Goal: Task Accomplishment & Management: Use online tool/utility

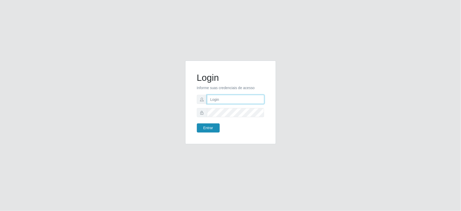
type input "Juvencio.chacon@superfacil.com.br"
click at [208, 127] on button "Entrar" at bounding box center [208, 127] width 23 height 9
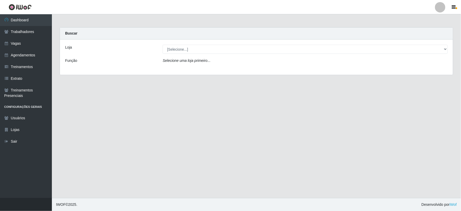
click at [196, 54] on div "Loja [Selecione...] SuperFácil Atacado - Vale do Sol Função Selecione uma loja …" at bounding box center [256, 56] width 393 height 35
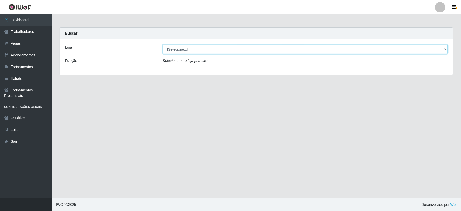
click at [196, 50] on select "[Selecione...] SuperFácil Atacado - Vale do Sol" at bounding box center [305, 49] width 285 height 9
select select "502"
click at [163, 45] on select "[Selecione...] SuperFácil Atacado - Vale do Sol" at bounding box center [305, 49] width 285 height 9
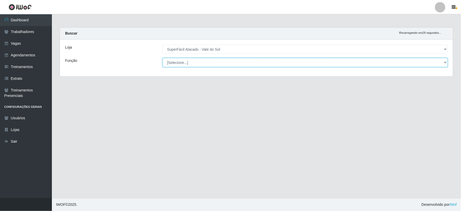
click at [186, 63] on select "[Selecione...] Embalador Embalador + Embalador ++ Operador de Caixa Operador de…" at bounding box center [305, 62] width 285 height 9
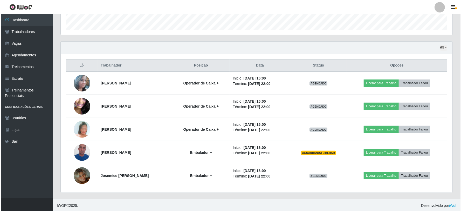
scroll to position [157, 0]
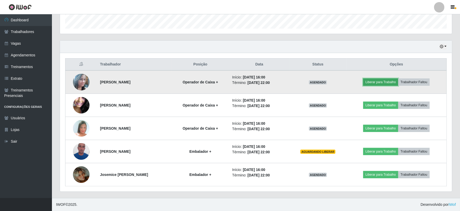
click at [384, 83] on button "Liberar para Trabalho" at bounding box center [380, 81] width 35 height 7
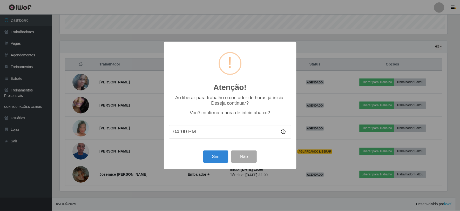
scroll to position [107, 389]
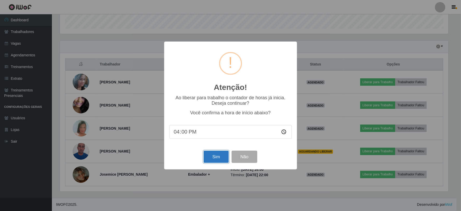
click at [218, 161] on button "Sim" at bounding box center [216, 157] width 25 height 12
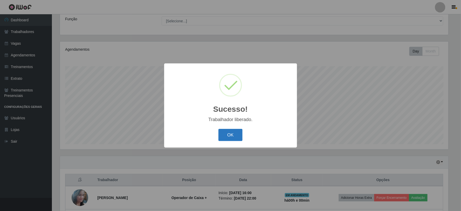
click at [229, 129] on button "OK" at bounding box center [231, 135] width 24 height 12
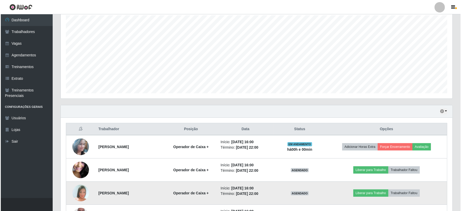
scroll to position [157, 0]
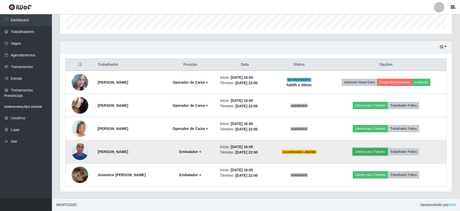
click at [374, 154] on button "Liberar para Trabalho" at bounding box center [370, 151] width 35 height 7
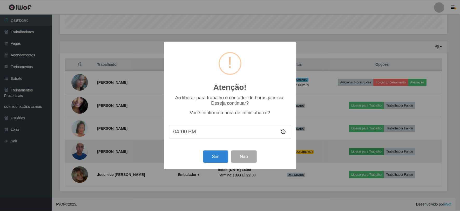
scroll to position [107, 389]
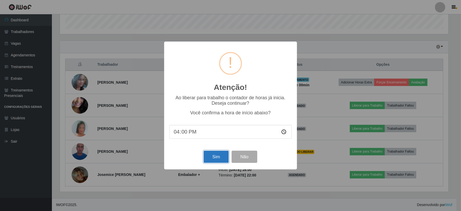
click at [218, 159] on button "Sim" at bounding box center [216, 157] width 25 height 12
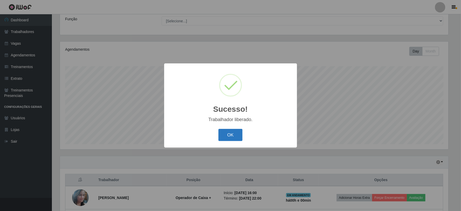
click at [237, 136] on button "OK" at bounding box center [231, 135] width 24 height 12
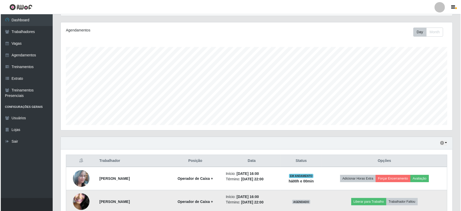
scroll to position [157, 0]
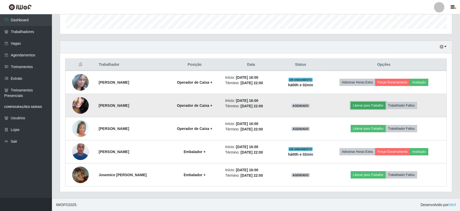
click at [375, 104] on button "Liberar para Trabalho" at bounding box center [368, 105] width 35 height 7
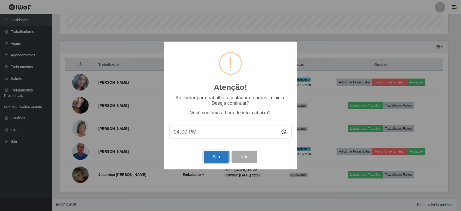
click at [216, 158] on button "Sim" at bounding box center [216, 157] width 25 height 12
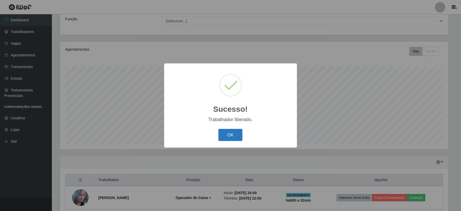
click at [223, 129] on div "OK Cancel" at bounding box center [230, 134] width 122 height 15
click at [230, 136] on button "OK" at bounding box center [231, 135] width 24 height 12
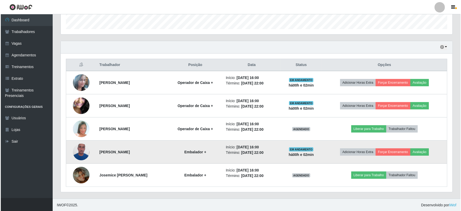
scroll to position [157, 0]
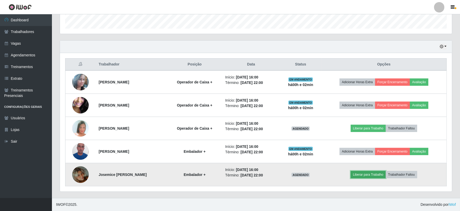
click at [364, 176] on button "Liberar para Trabalho" at bounding box center [368, 174] width 35 height 7
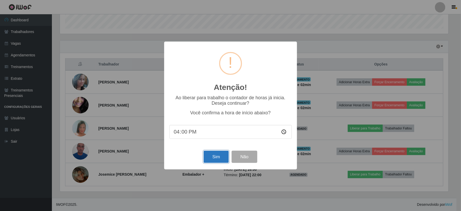
click at [221, 156] on button "Sim" at bounding box center [216, 157] width 25 height 12
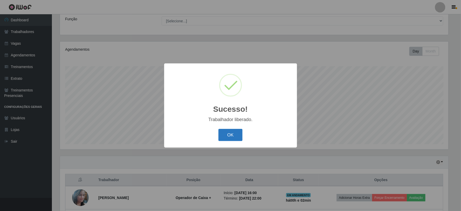
click at [230, 136] on button "OK" at bounding box center [231, 135] width 24 height 12
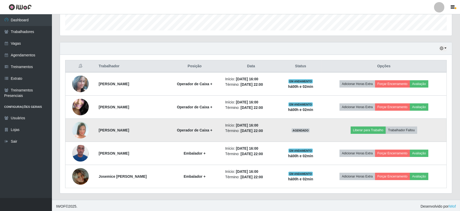
scroll to position [157, 0]
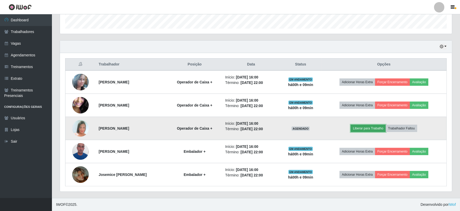
click at [375, 128] on button "Liberar para Trabalho" at bounding box center [368, 128] width 35 height 7
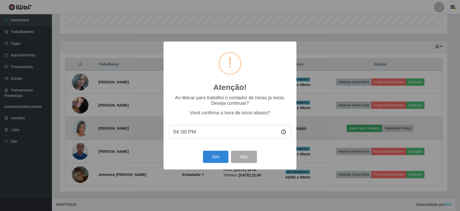
scroll to position [107, 389]
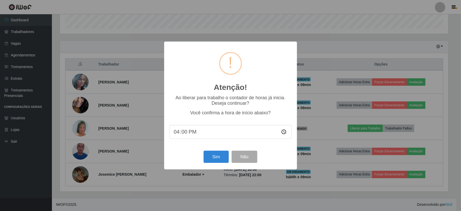
click at [182, 130] on input "16:00" at bounding box center [230, 132] width 122 height 14
type input "16:09"
type input "16:07"
click at [222, 155] on button "Sim" at bounding box center [216, 157] width 25 height 12
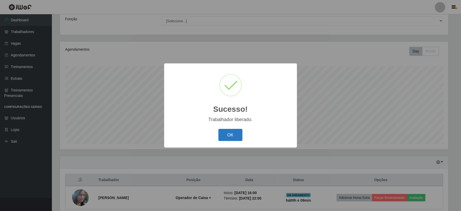
click at [238, 133] on button "OK" at bounding box center [231, 135] width 24 height 12
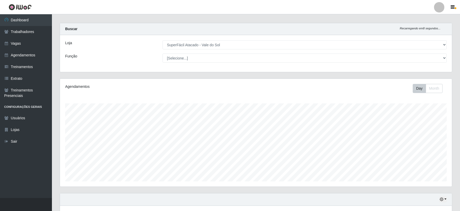
scroll to position [0, 0]
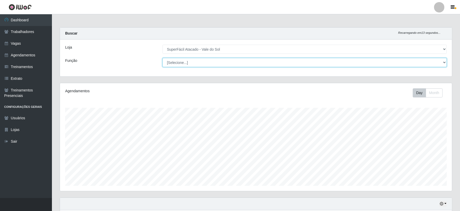
click at [219, 64] on select "[Selecione...] Embalador Embalador + Embalador ++ Operador de Caixa Operador de…" at bounding box center [304, 62] width 284 height 9
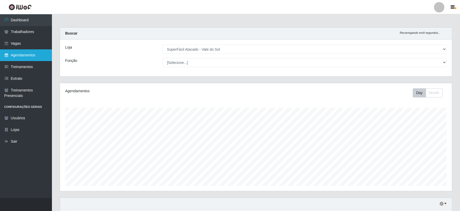
click at [27, 54] on link "Agendamentos" at bounding box center [26, 55] width 52 height 12
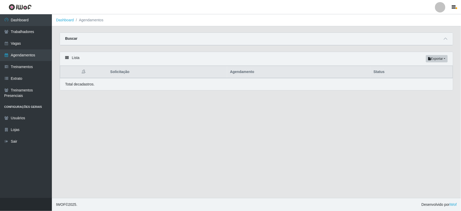
click at [443, 42] on div "Buscar" at bounding box center [256, 39] width 393 height 12
click at [453, 38] on div "Buscar" at bounding box center [256, 39] width 393 height 12
click at [429, 61] on button "Exportar" at bounding box center [437, 58] width 22 height 7
click at [349, 104] on main "Dashboard Agendamentos Carregando... Buscar Início em Término em Status [Seleci…" at bounding box center [256, 105] width 409 height 183
click at [24, 67] on link "Treinamentos" at bounding box center [26, 67] width 52 height 12
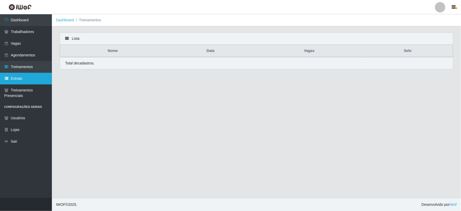
click at [32, 81] on link "Extrato" at bounding box center [26, 79] width 52 height 12
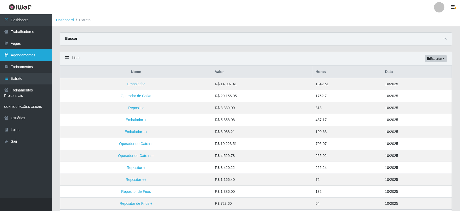
click at [22, 52] on link "Agendamentos" at bounding box center [26, 55] width 52 height 12
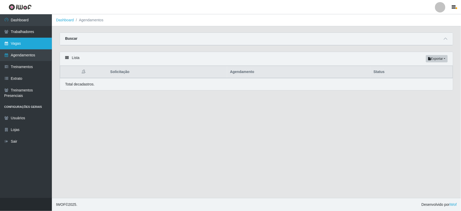
click at [25, 45] on link "Vagas" at bounding box center [26, 44] width 52 height 12
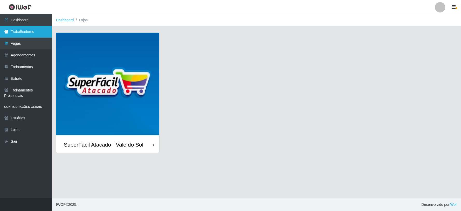
click at [35, 36] on link "Trabalhadores" at bounding box center [26, 32] width 52 height 12
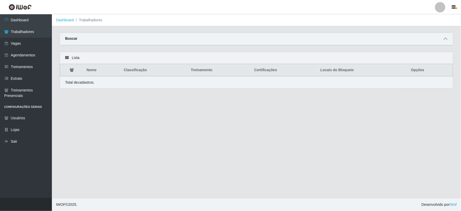
click at [448, 38] on span at bounding box center [446, 39] width 6 height 6
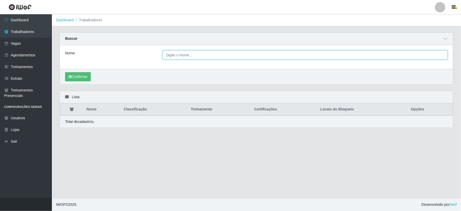
click at [222, 57] on input "Nome" at bounding box center [305, 54] width 285 height 9
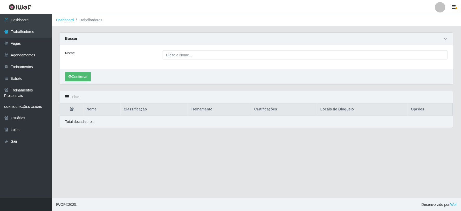
click at [133, 67] on div "Nome" at bounding box center [256, 57] width 393 height 24
click at [18, 33] on link "Trabalhadores" at bounding box center [26, 32] width 52 height 12
click at [25, 42] on link "Vagas" at bounding box center [26, 44] width 52 height 12
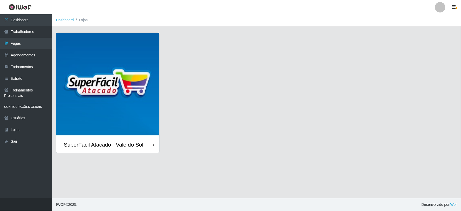
click at [88, 90] on img at bounding box center [107, 84] width 103 height 103
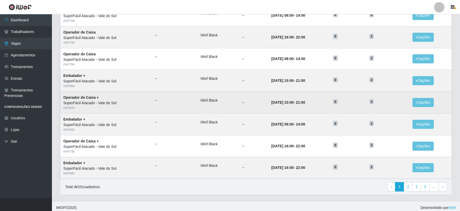
scroll to position [229, 0]
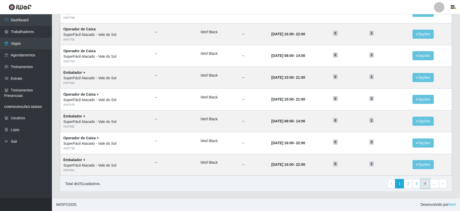
click at [425, 185] on link "4" at bounding box center [425, 183] width 9 height 9
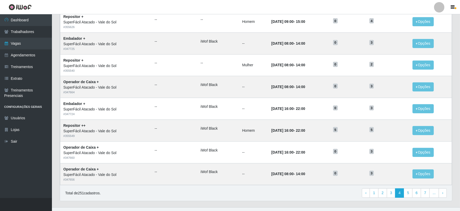
scroll to position [229, 0]
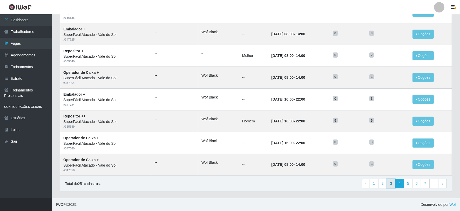
click at [389, 184] on link "3" at bounding box center [391, 183] width 9 height 9
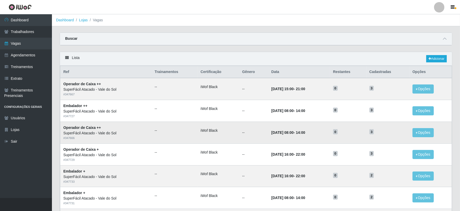
scroll to position [29, 0]
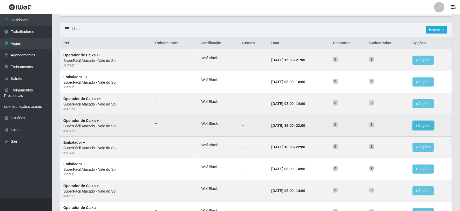
click at [426, 125] on button "Opções" at bounding box center [422, 125] width 21 height 9
click at [395, 127] on button "Editar" at bounding box center [391, 126] width 41 height 11
click at [374, 124] on span "3" at bounding box center [371, 124] width 5 height 5
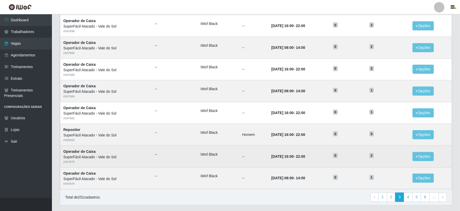
scroll to position [229, 0]
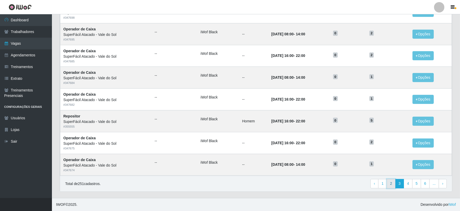
click at [393, 184] on link "2" at bounding box center [391, 183] width 9 height 9
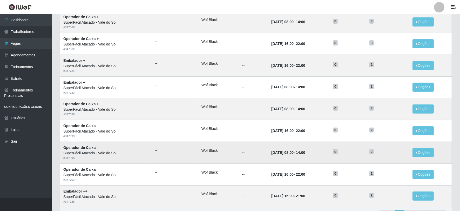
scroll to position [229, 0]
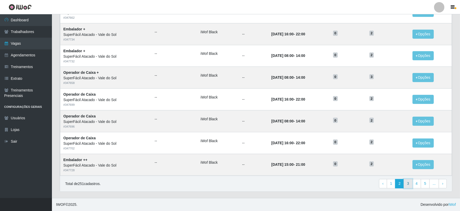
click at [408, 186] on link "3" at bounding box center [408, 183] width 9 height 9
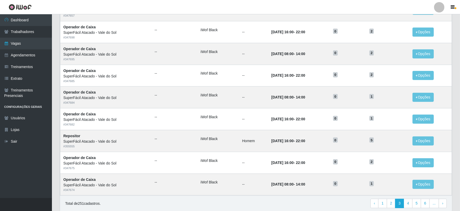
scroll to position [229, 0]
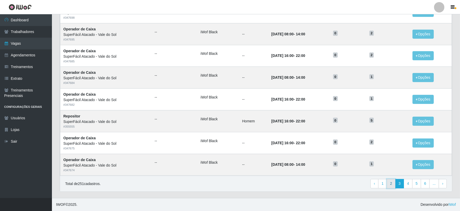
click at [390, 186] on link "2" at bounding box center [391, 183] width 9 height 9
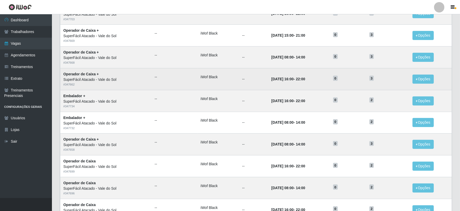
scroll to position [229, 0]
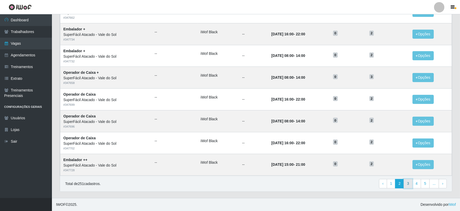
click at [409, 186] on link "3" at bounding box center [408, 183] width 9 height 9
